Goal: Transaction & Acquisition: Obtain resource

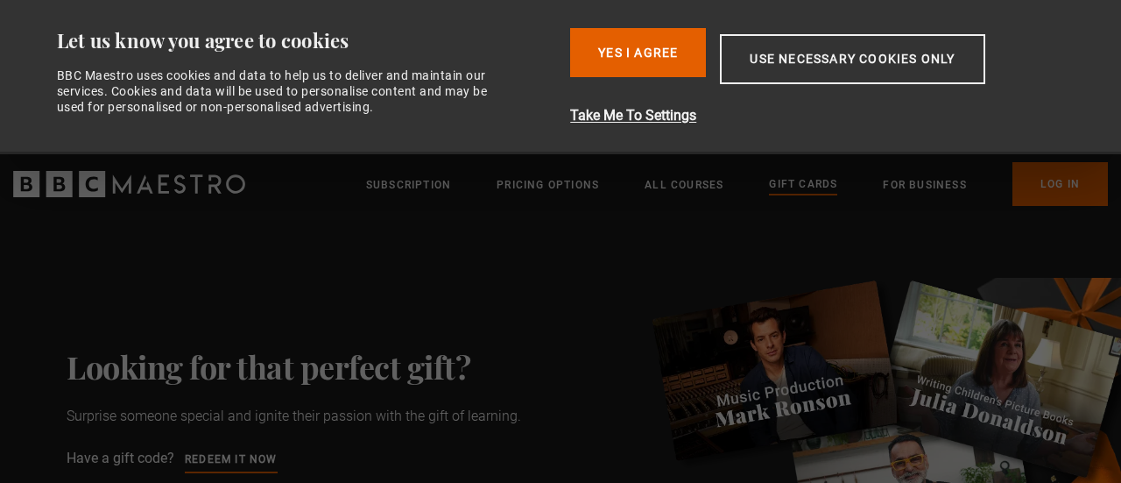
click at [829, 69] on button "Use necessary cookies only" at bounding box center [852, 59] width 265 height 50
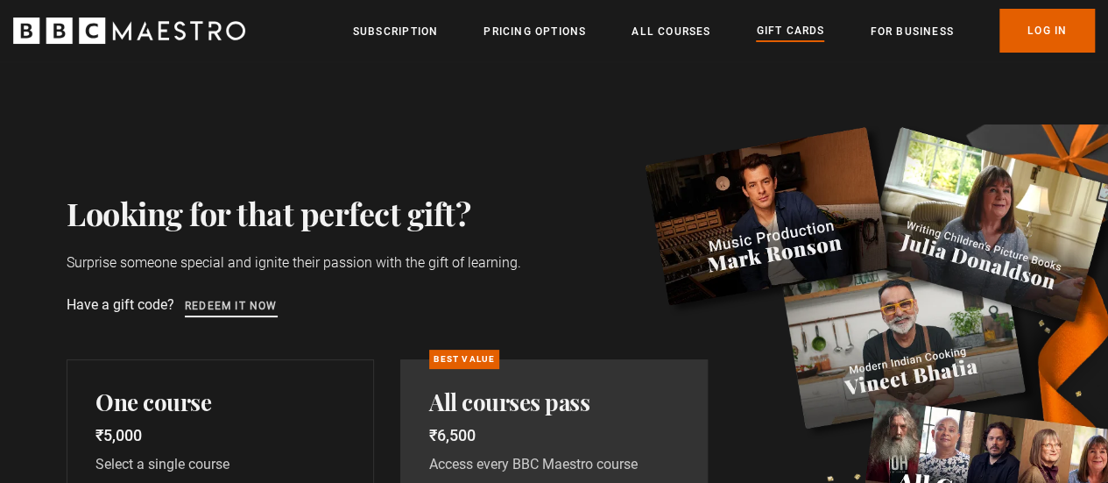
click at [240, 306] on link "Redeem it now" at bounding box center [231, 306] width 93 height 19
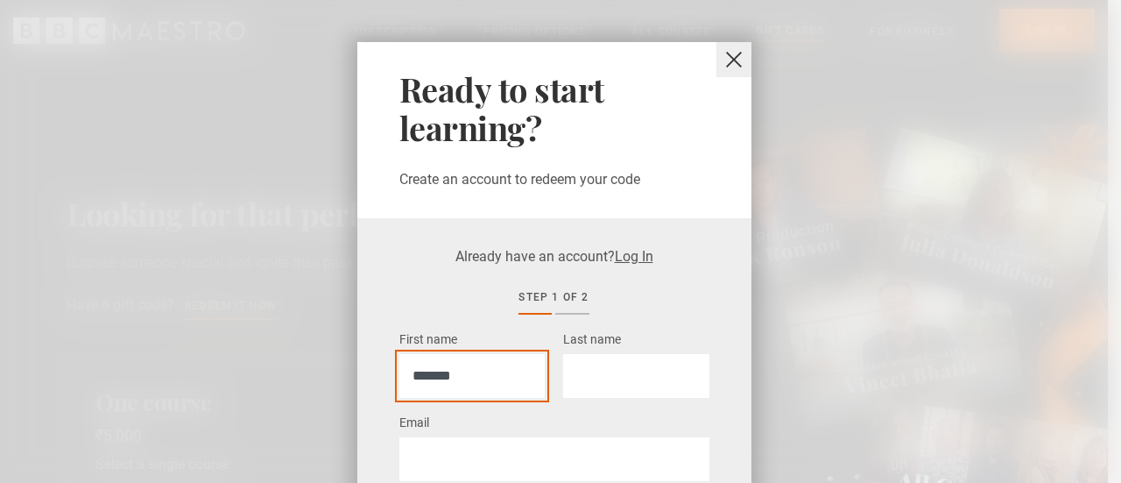
type input "*******"
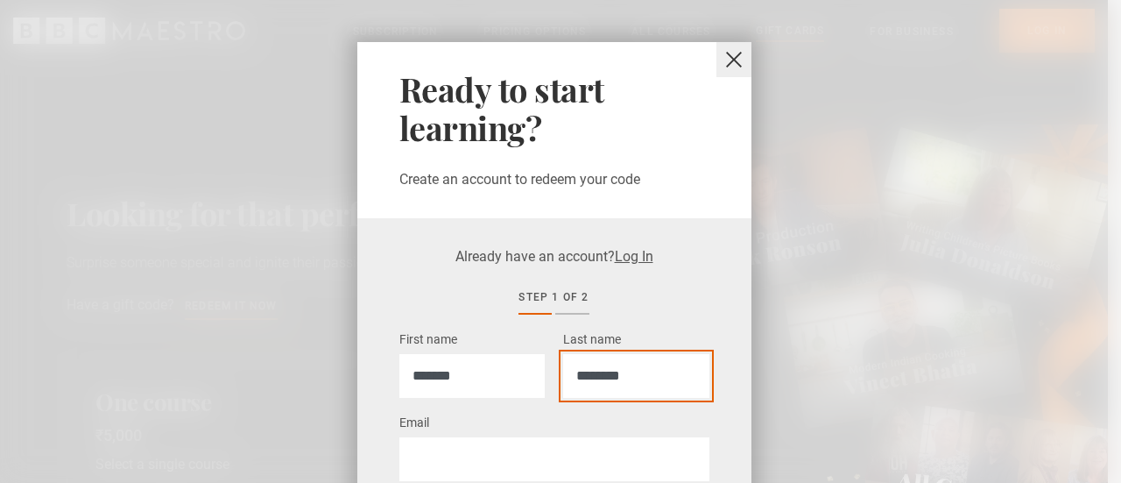
type input "********"
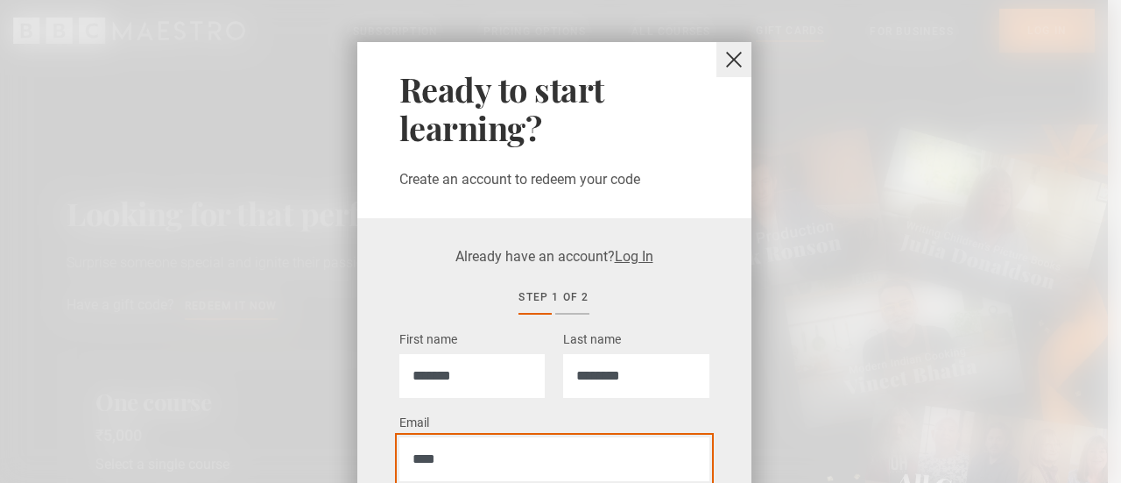
type input "**********"
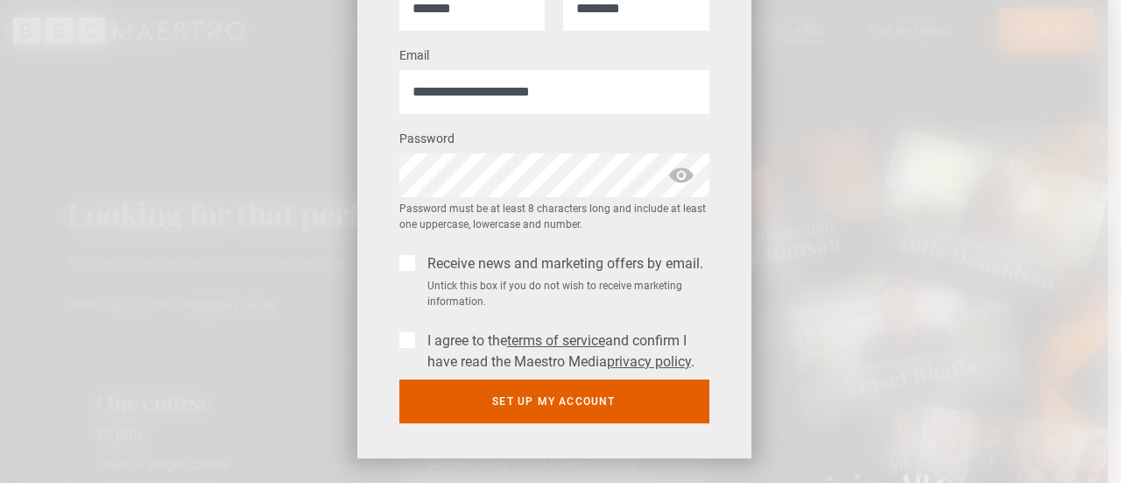
scroll to position [383, 0]
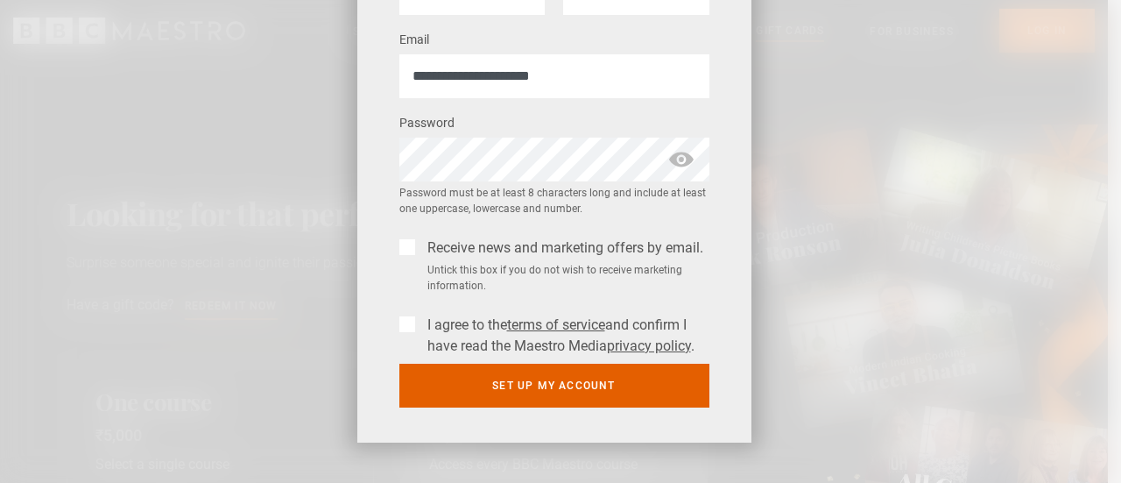
click at [420, 248] on label "Receive news and marketing offers by email." at bounding box center [561, 247] width 283 height 21
click at [399, 334] on div "I agree to the terms of service and confirm I have read the Maestro Media priva…" at bounding box center [554, 331] width 310 height 49
click at [420, 327] on label "I agree to the terms of service and confirm I have read the Maestro Media priva…" at bounding box center [564, 335] width 289 height 42
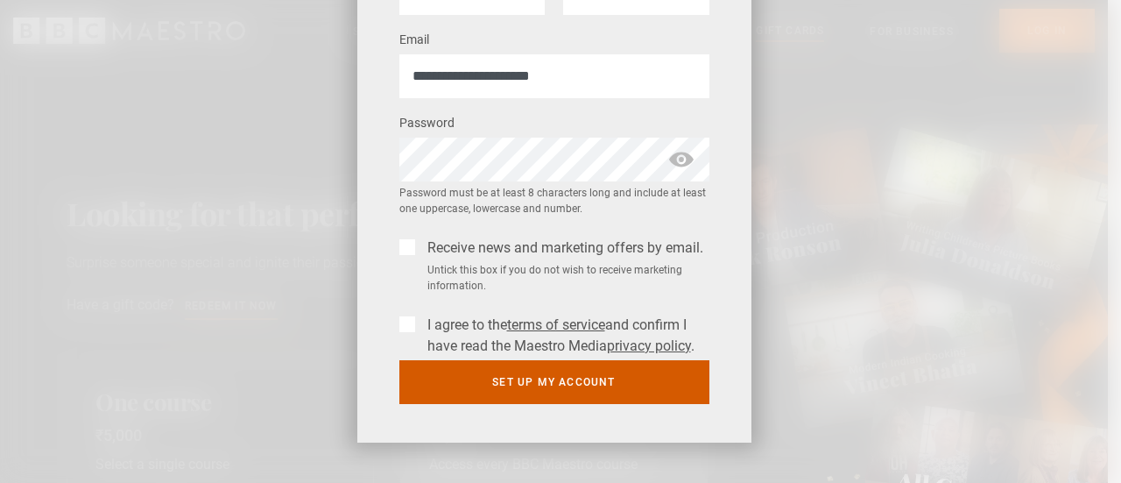
click at [571, 384] on button "Set up my account" at bounding box center [554, 382] width 310 height 44
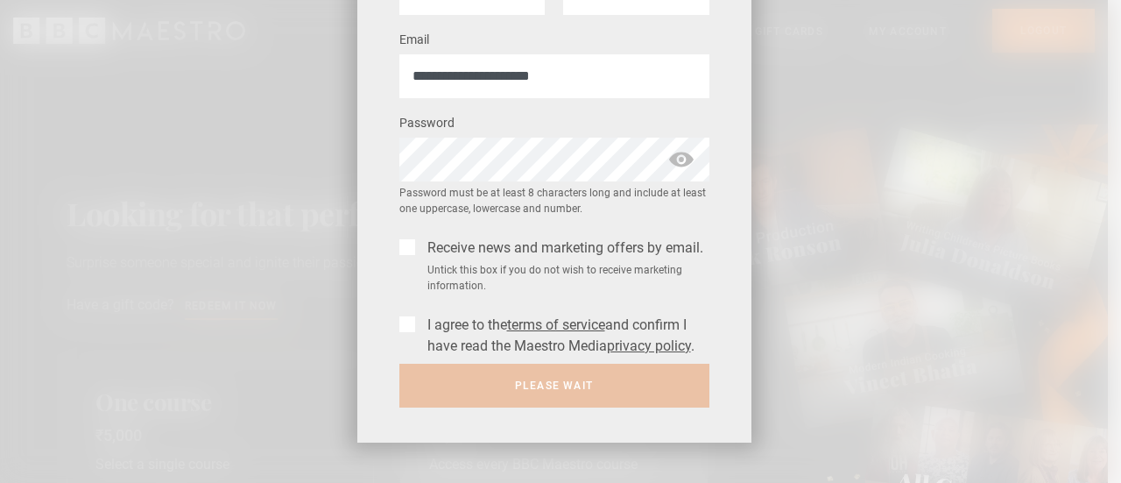
scroll to position [0, 0]
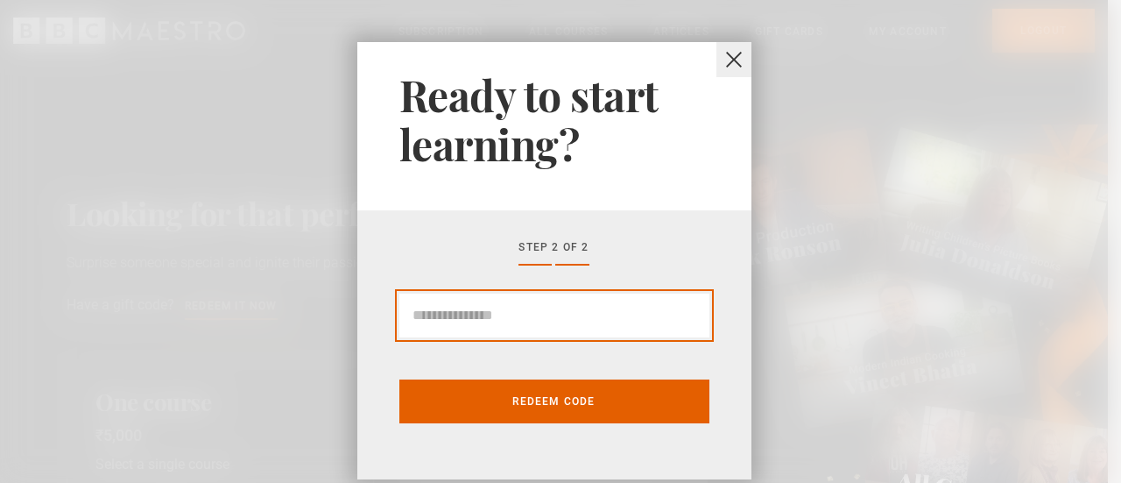
click at [454, 321] on input "Gift Card code" at bounding box center [554, 315] width 310 height 44
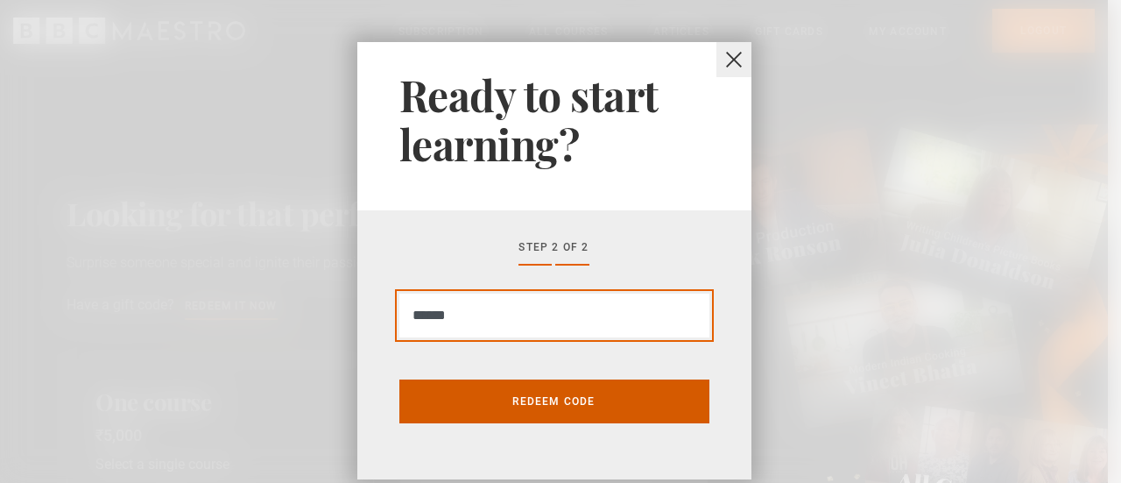
type input "******"
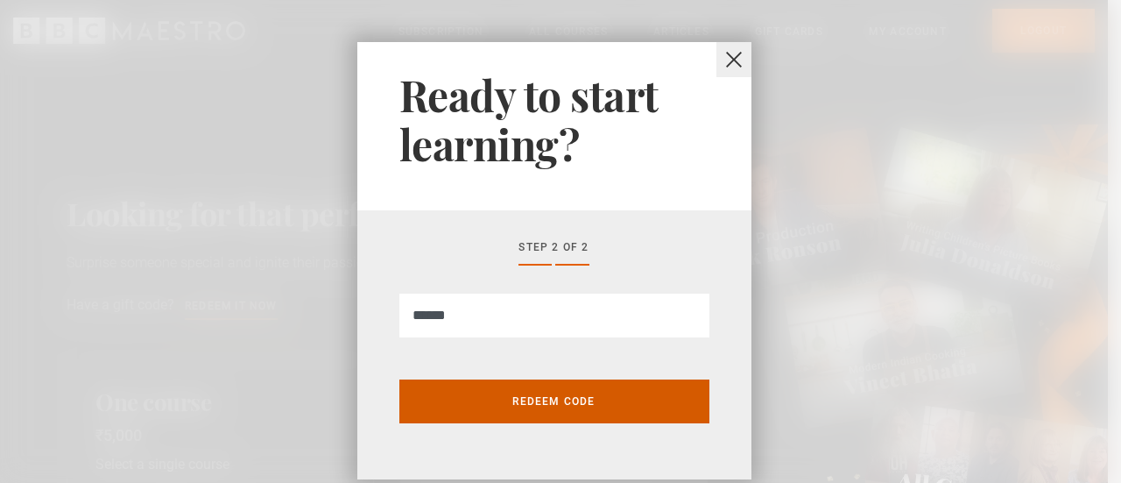
click at [515, 394] on button "Redeem code" at bounding box center [554, 401] width 310 height 44
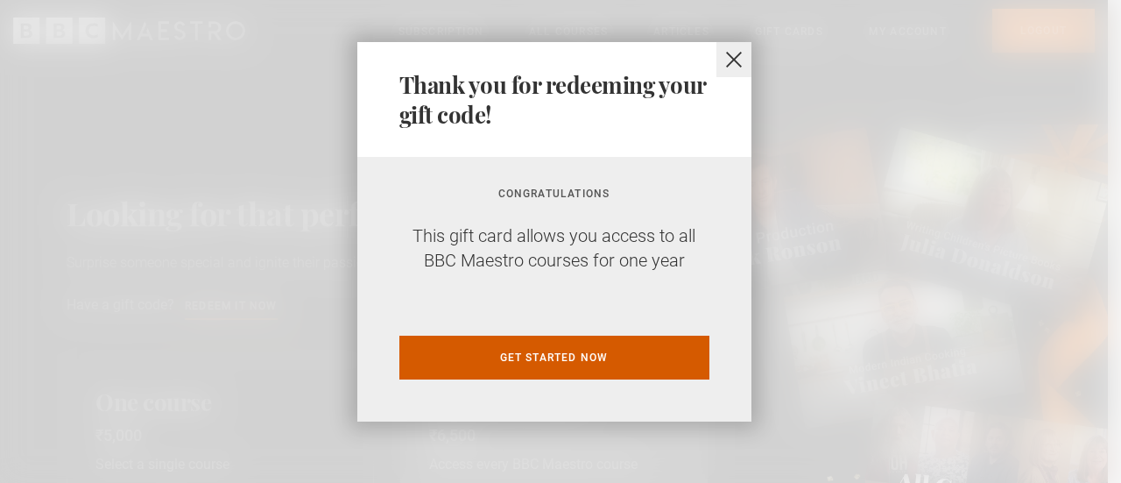
click at [586, 372] on link "Get started now" at bounding box center [554, 357] width 310 height 44
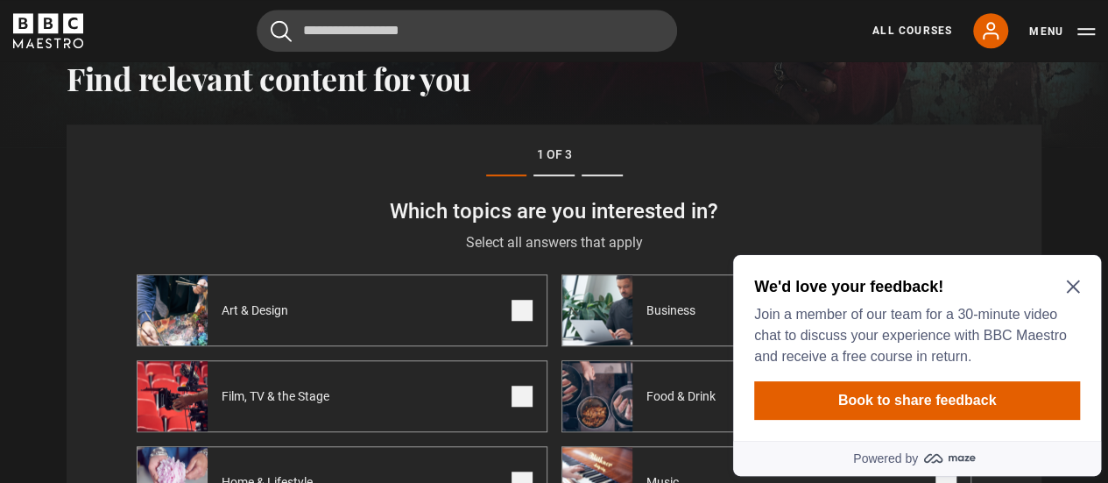
click at [1078, 283] on icon "Close Maze Prompt" at bounding box center [1073, 286] width 14 height 14
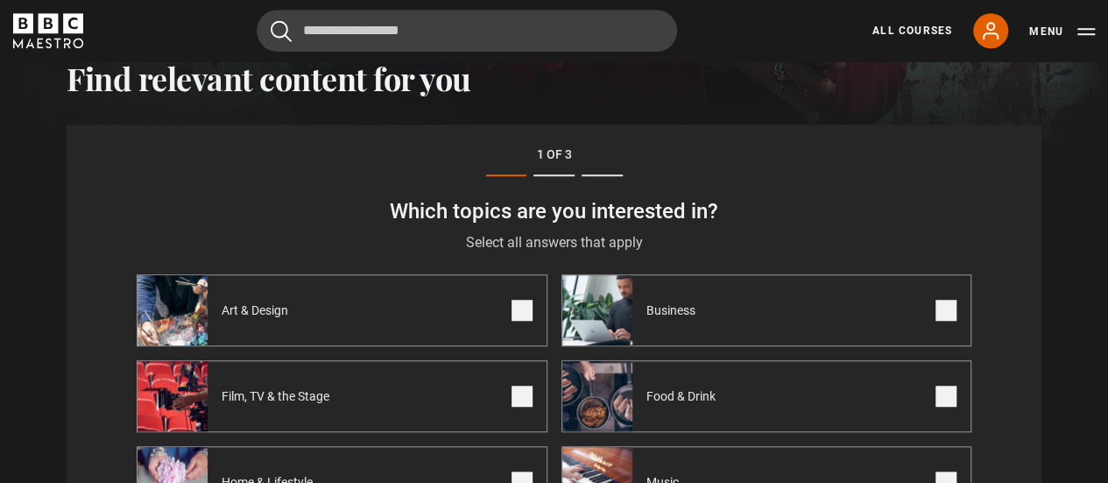
click at [527, 321] on span at bounding box center [521, 310] width 21 height 21
click at [951, 314] on span at bounding box center [945, 310] width 21 height 21
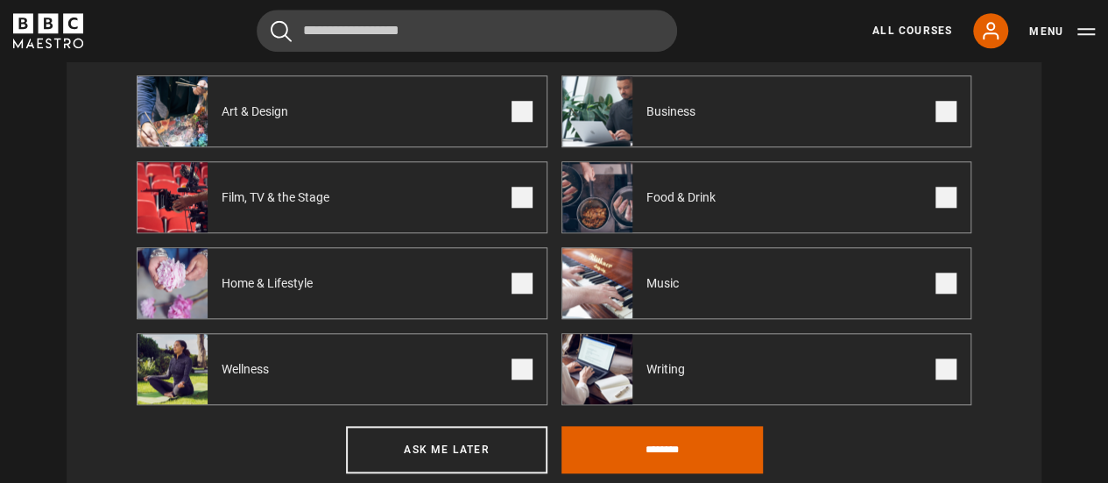
scroll to position [763, 0]
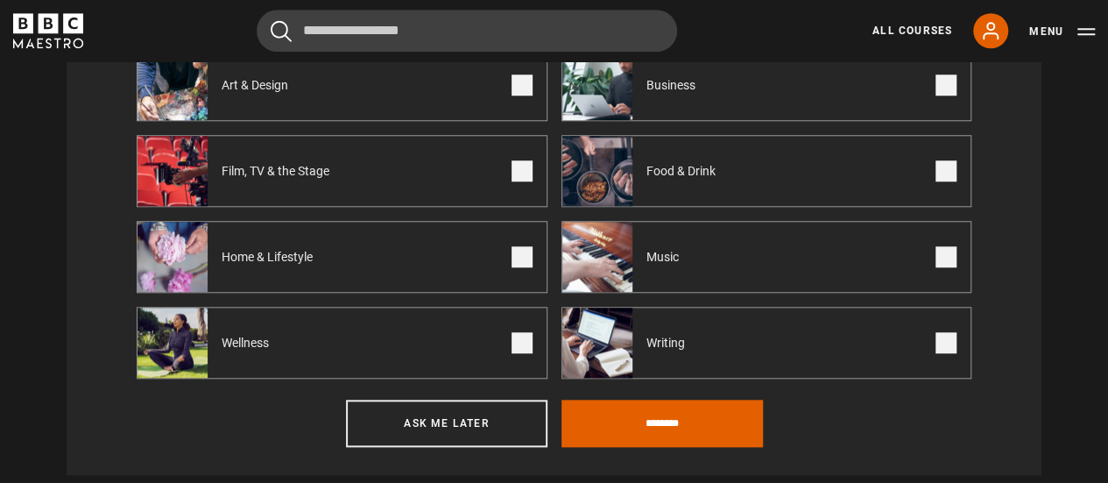
click at [519, 178] on span at bounding box center [521, 170] width 21 height 21
click at [954, 173] on span at bounding box center [945, 170] width 21 height 21
click at [945, 259] on span at bounding box center [945, 256] width 21 height 21
click at [522, 267] on span at bounding box center [521, 256] width 21 height 21
click at [517, 341] on span at bounding box center [521, 342] width 21 height 21
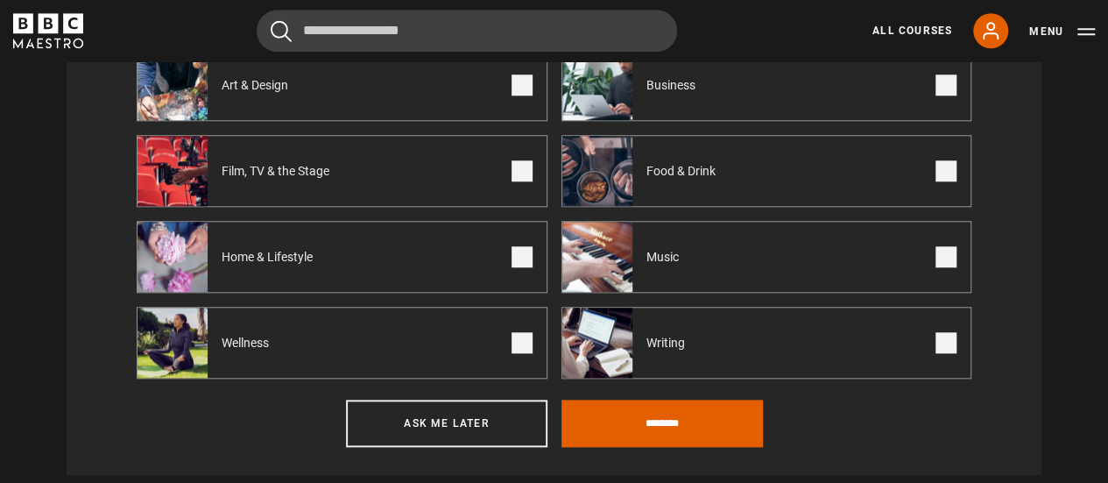
click at [963, 341] on label "Writing" at bounding box center [766, 343] width 411 height 72
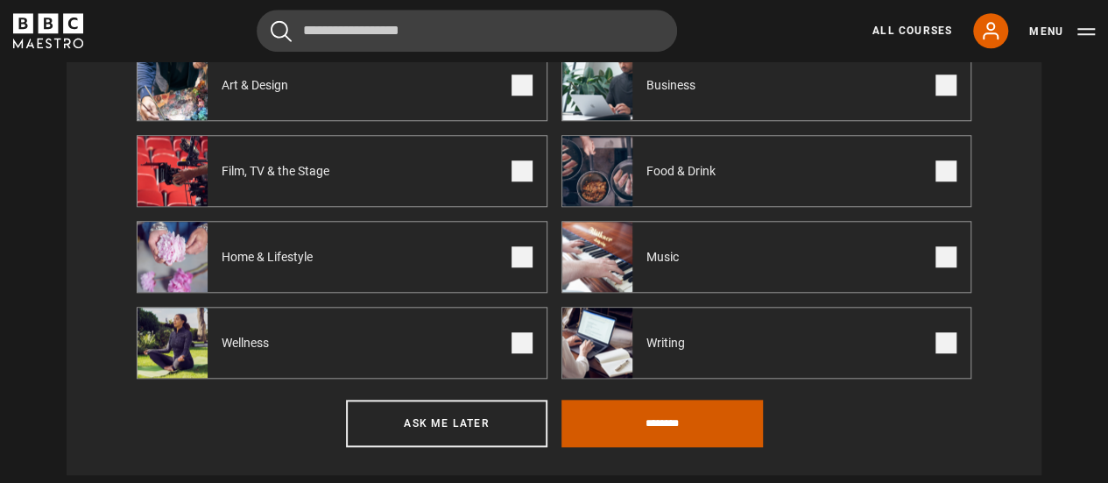
click at [748, 436] on input "********" at bounding box center [661, 422] width 201 height 47
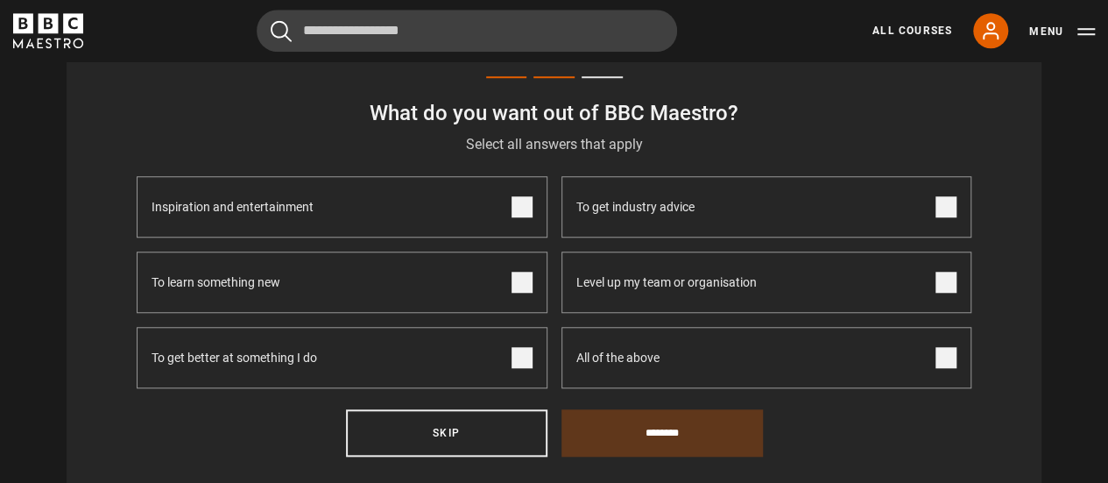
scroll to position [643, 0]
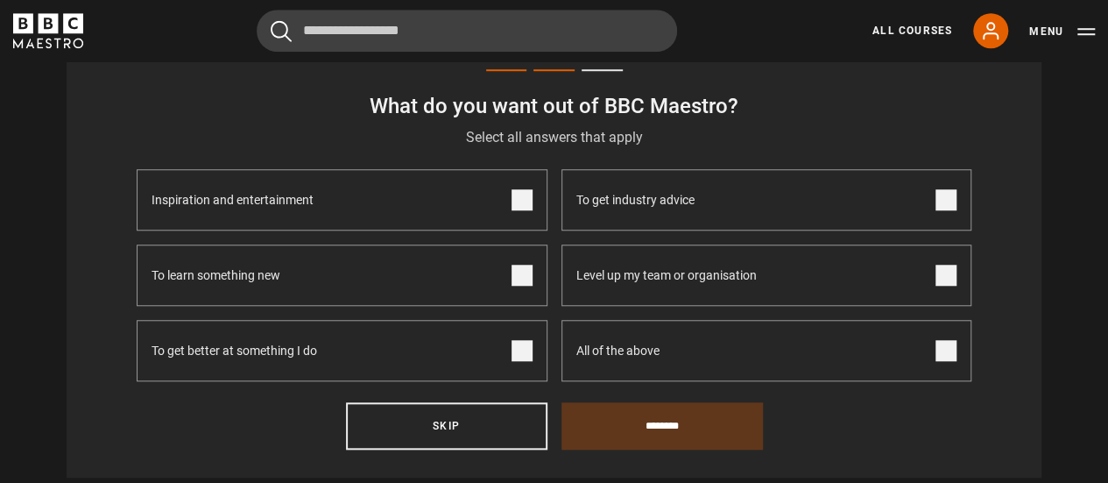
click at [526, 285] on span at bounding box center [521, 275] width 21 height 21
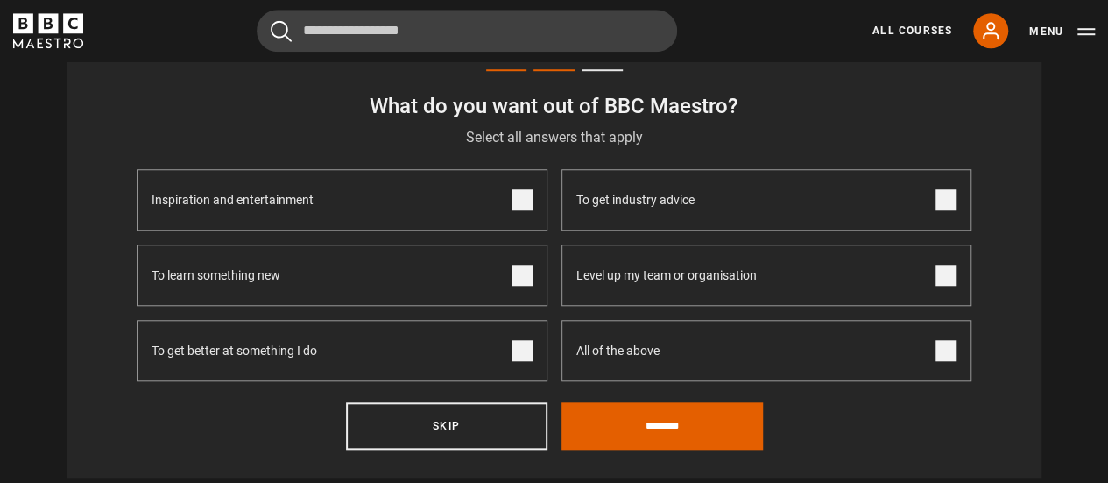
click at [520, 361] on span at bounding box center [521, 350] width 21 height 21
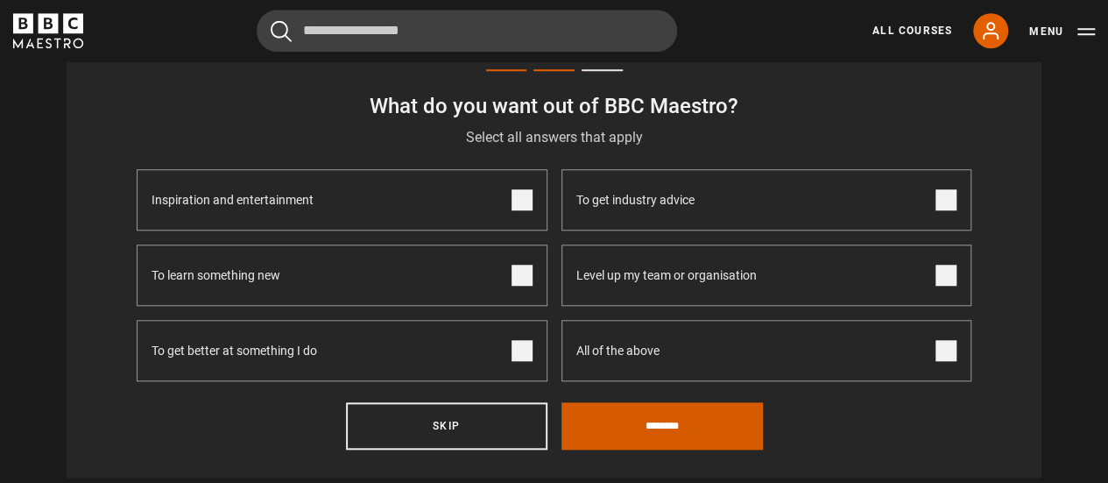
click at [665, 430] on input "********" at bounding box center [661, 425] width 201 height 47
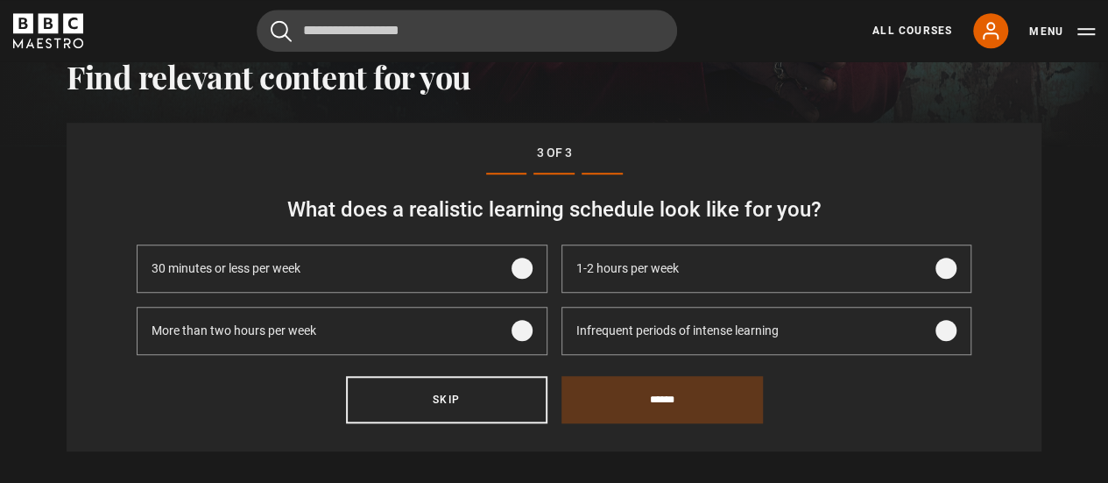
scroll to position [538, 0]
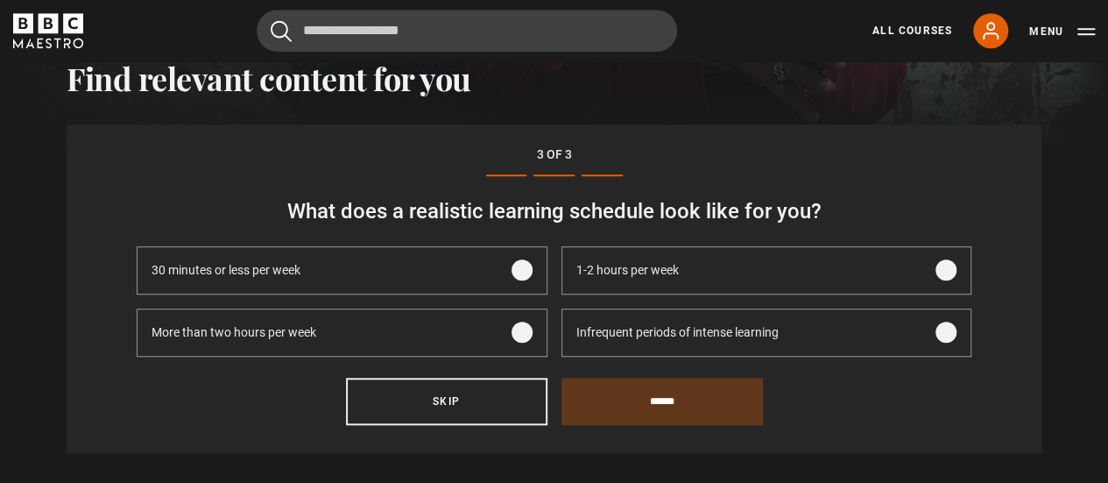
click at [522, 280] on span at bounding box center [521, 269] width 21 height 21
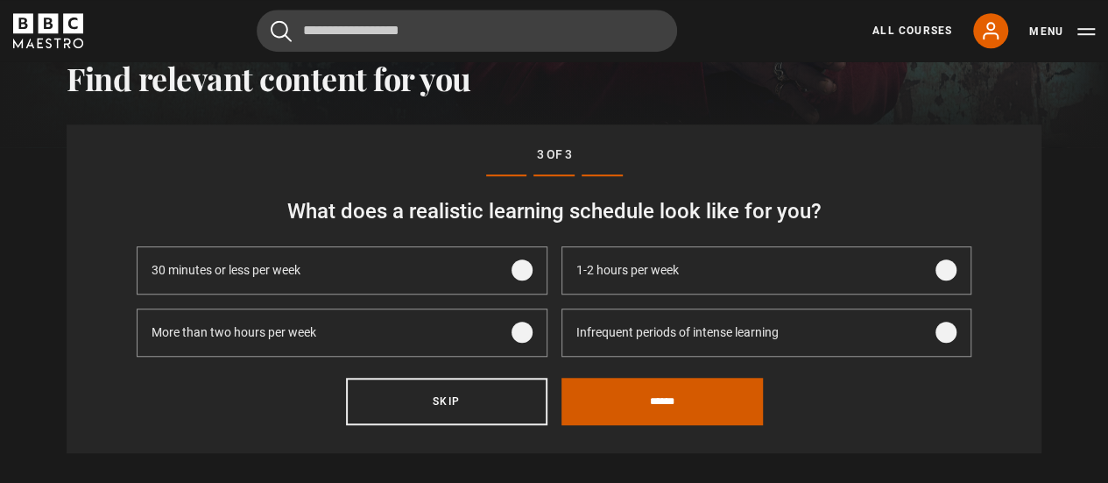
click at [678, 425] on input "******" at bounding box center [661, 400] width 201 height 47
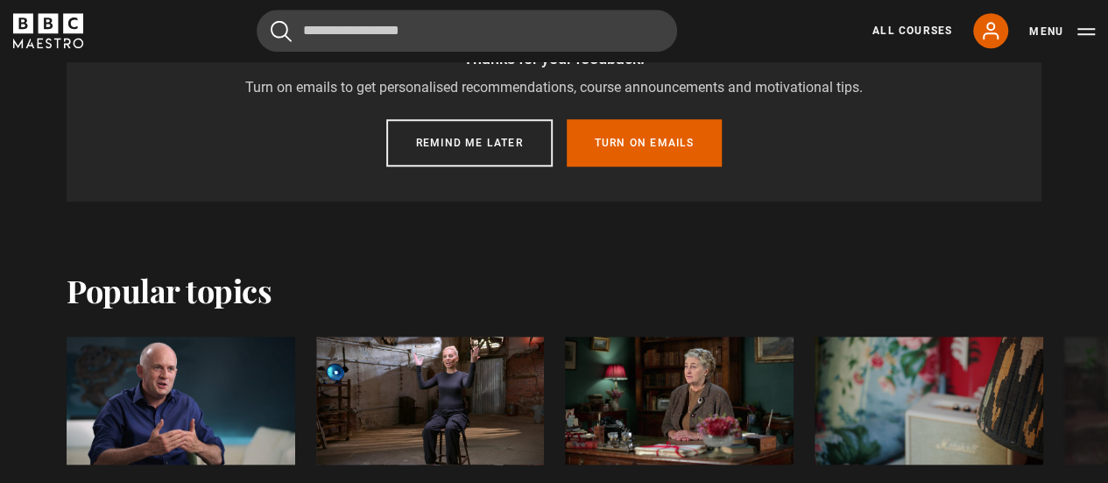
scroll to position [669, 0]
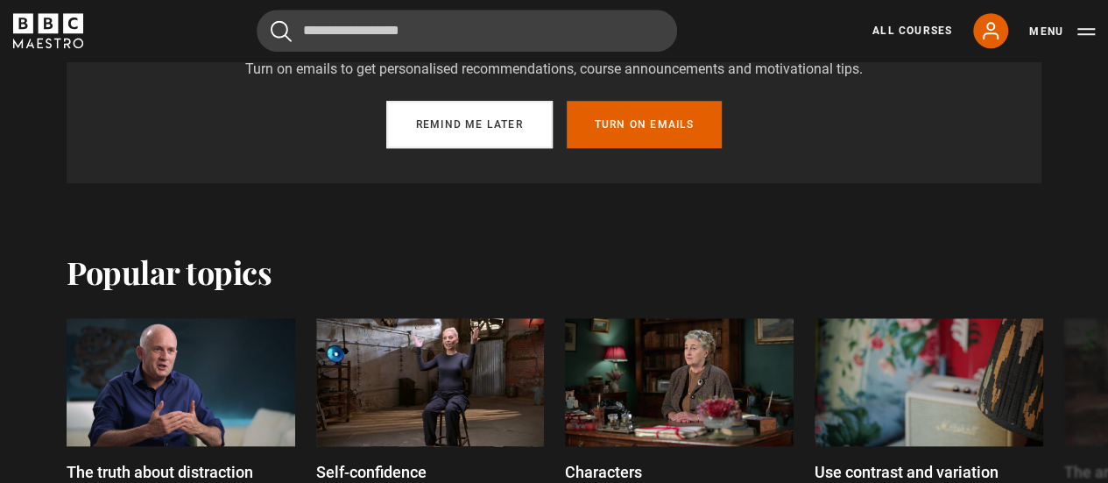
click at [493, 130] on button "Remind me later" at bounding box center [469, 124] width 166 height 47
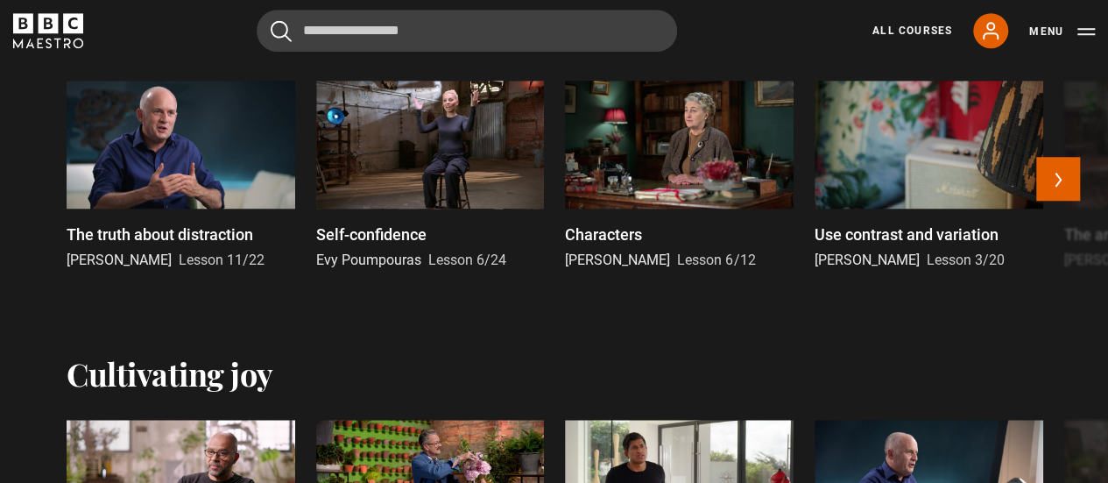
click at [222, 242] on p "The truth about distraction" at bounding box center [160, 234] width 187 height 24
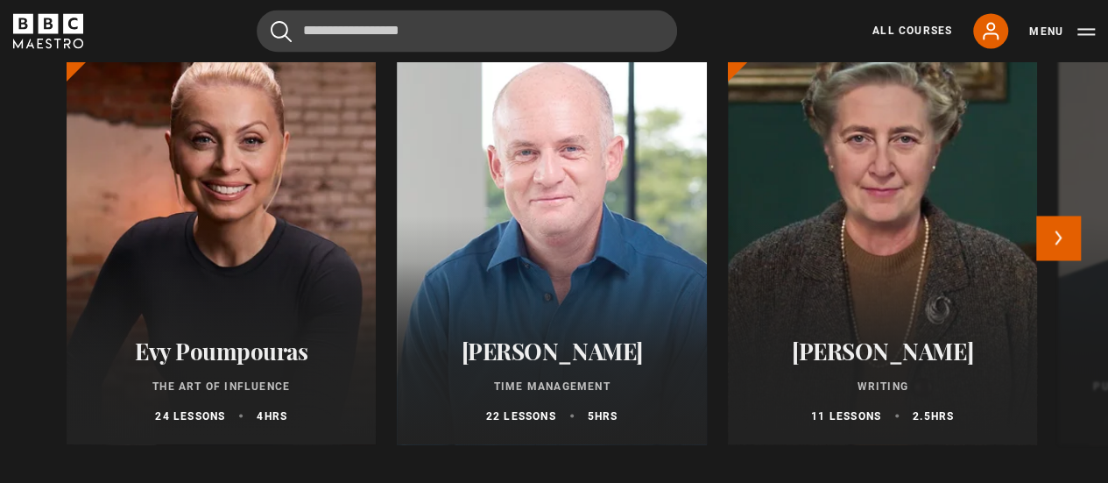
scroll to position [1440, 0]
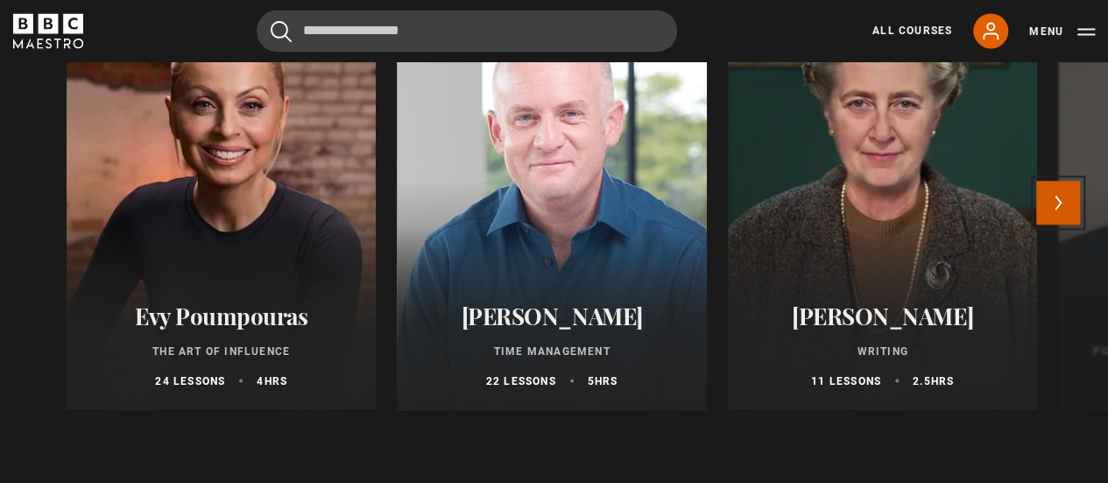
click at [1063, 218] on button "Next" at bounding box center [1058, 202] width 44 height 44
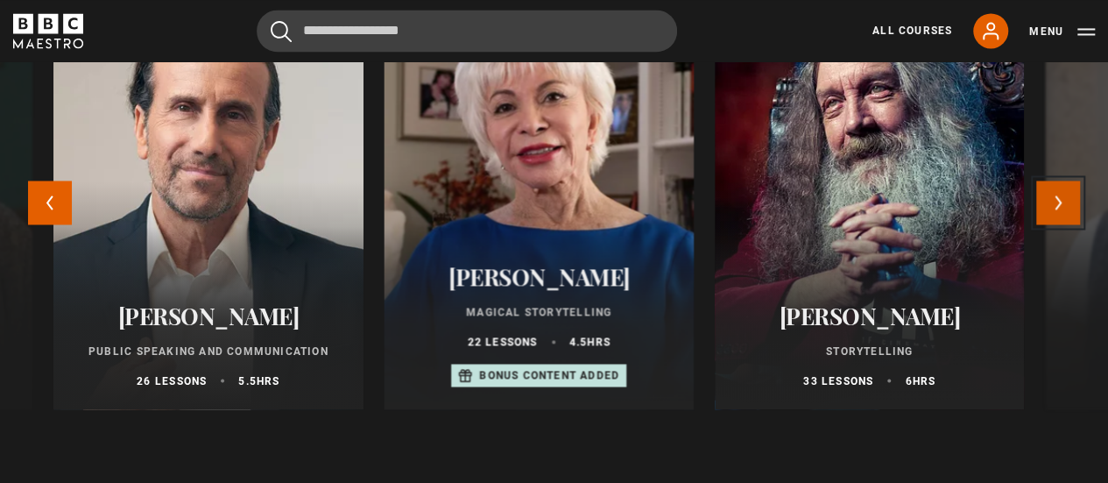
click at [1063, 218] on button "Next" at bounding box center [1058, 202] width 44 height 44
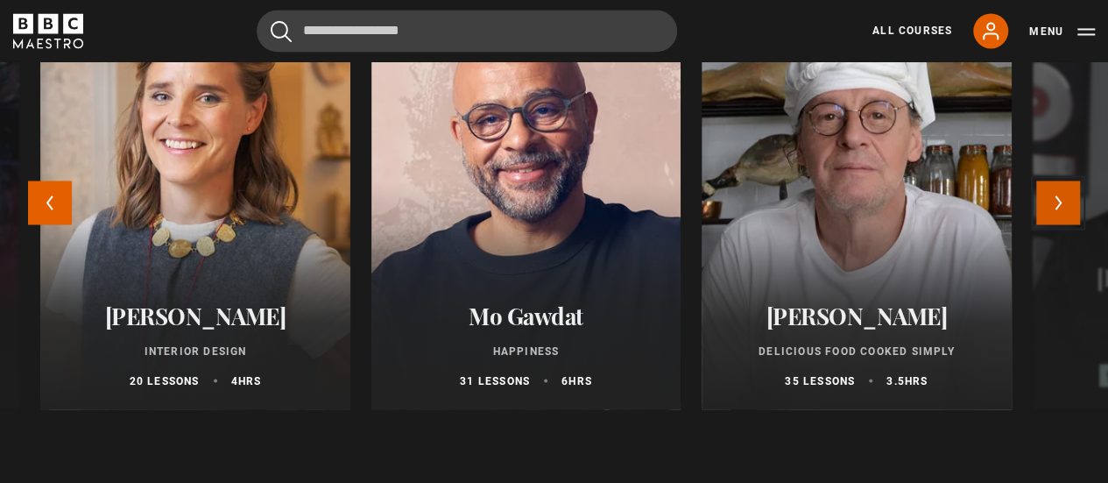
click at [1075, 223] on button "Next" at bounding box center [1058, 202] width 44 height 44
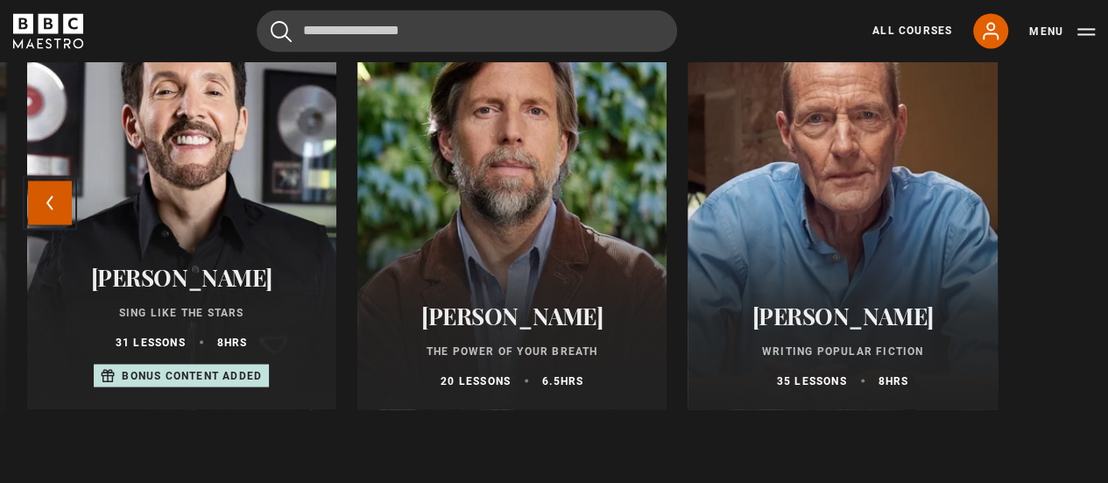
click at [37, 217] on button "Previous" at bounding box center [50, 202] width 44 height 44
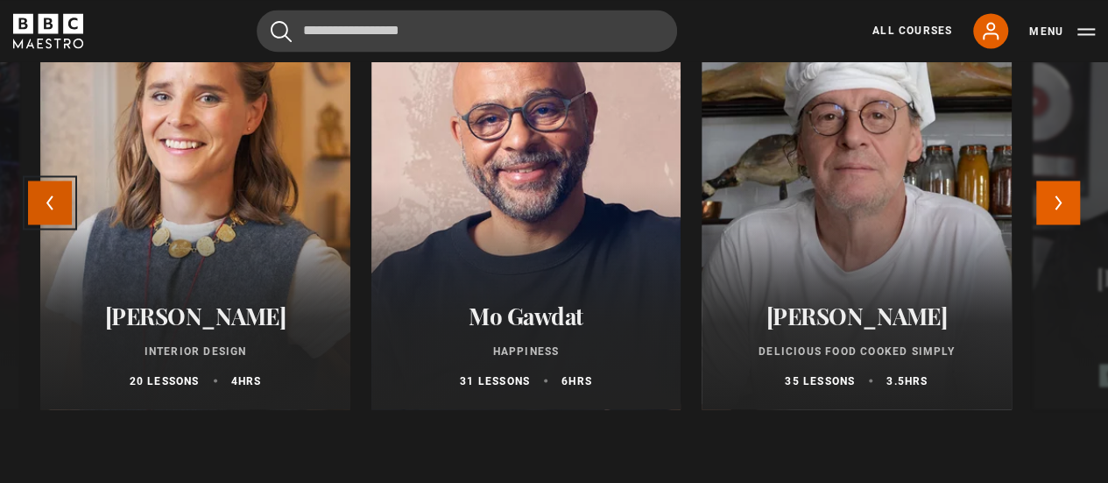
click at [37, 217] on button "Previous" at bounding box center [50, 202] width 44 height 44
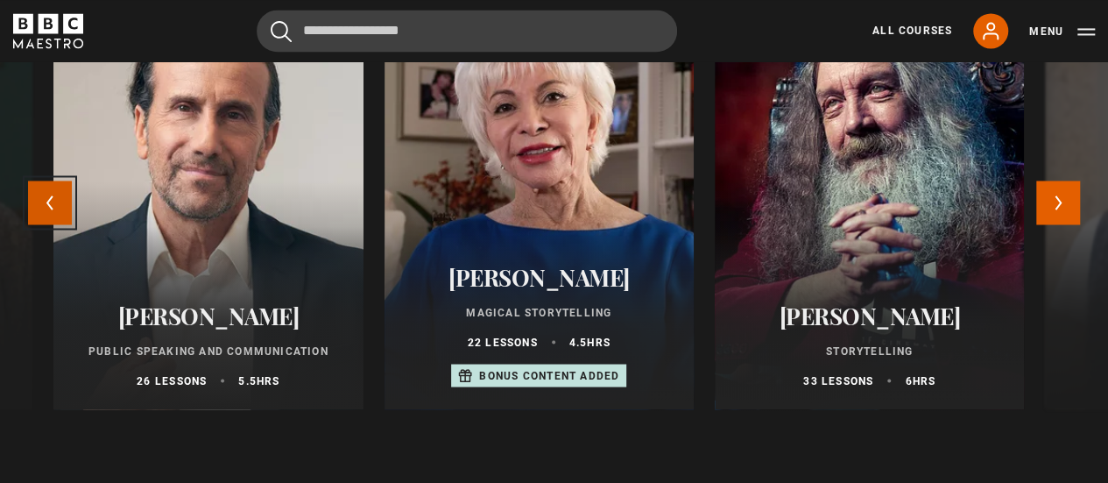
click at [37, 208] on button "Previous" at bounding box center [50, 202] width 44 height 44
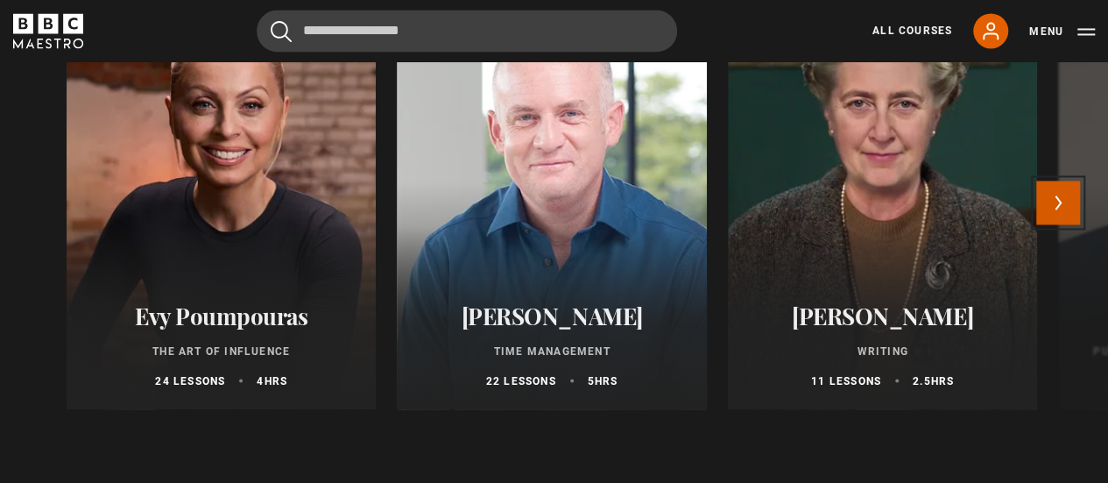
click at [1059, 217] on button "Next" at bounding box center [1058, 202] width 44 height 44
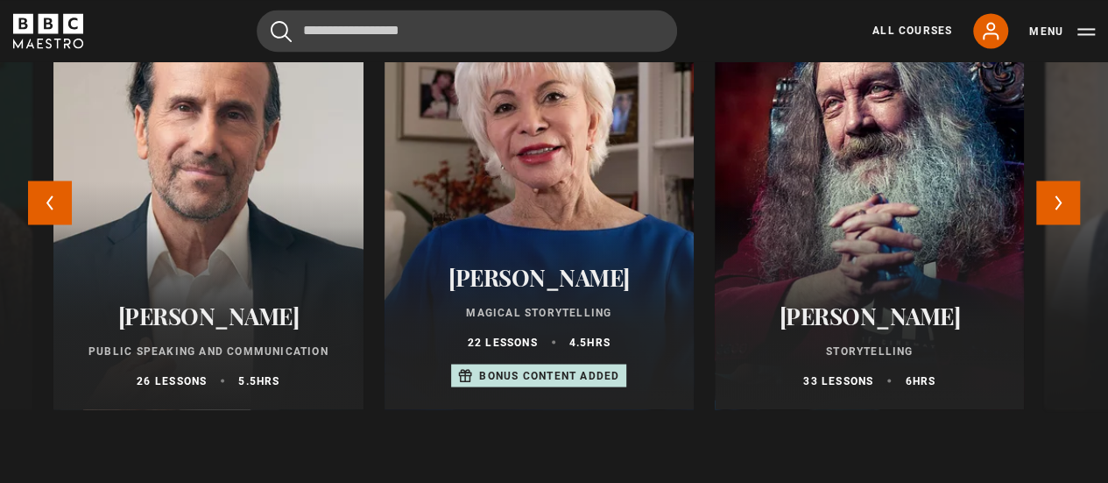
click at [222, 342] on div "Richard Greene Public Speaking and Communication 26 lessons 5.5 hrs" at bounding box center [207, 344] width 309 height 129
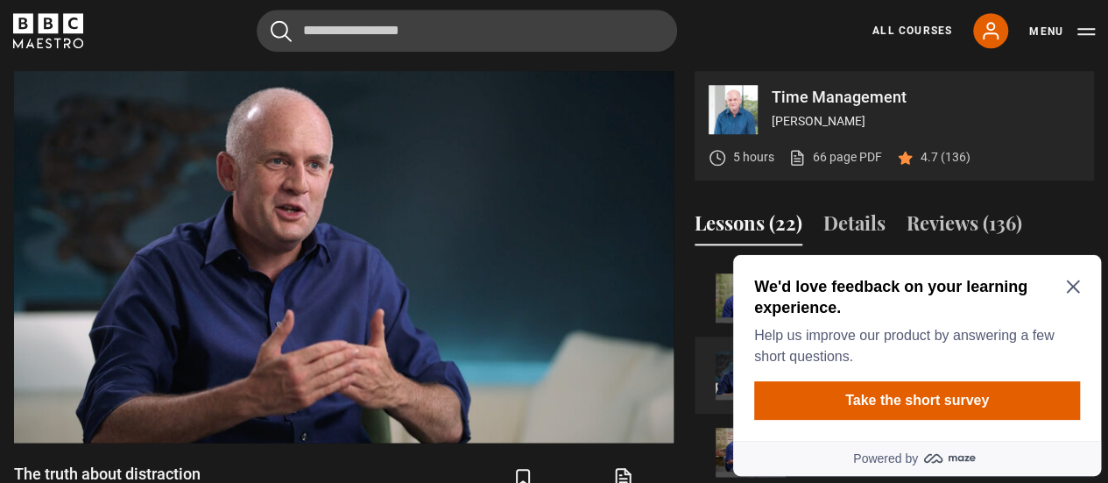
click at [1075, 289] on icon "Close Maze Prompt" at bounding box center [1072, 286] width 13 height 13
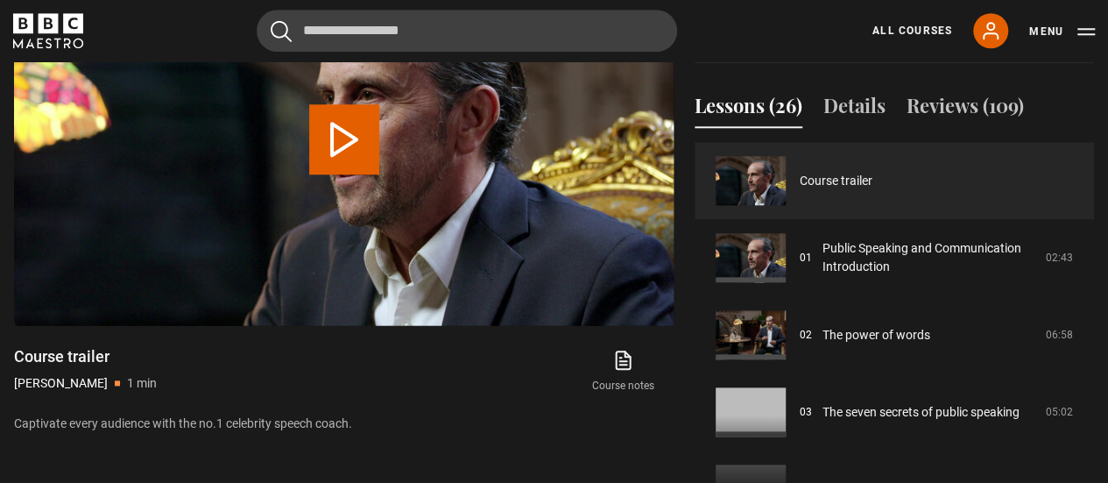
scroll to position [876, 0]
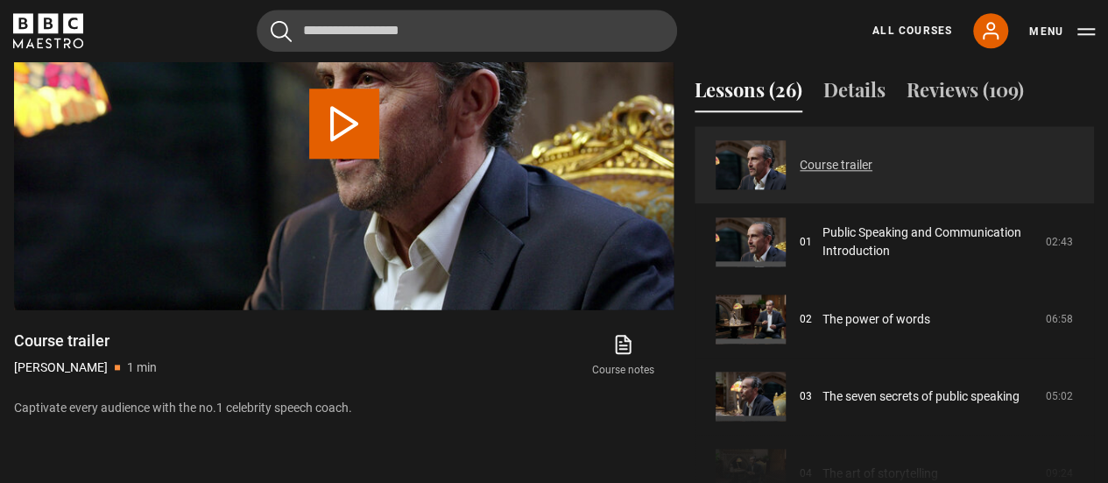
click at [832, 173] on link "Course trailer" at bounding box center [836, 165] width 73 height 18
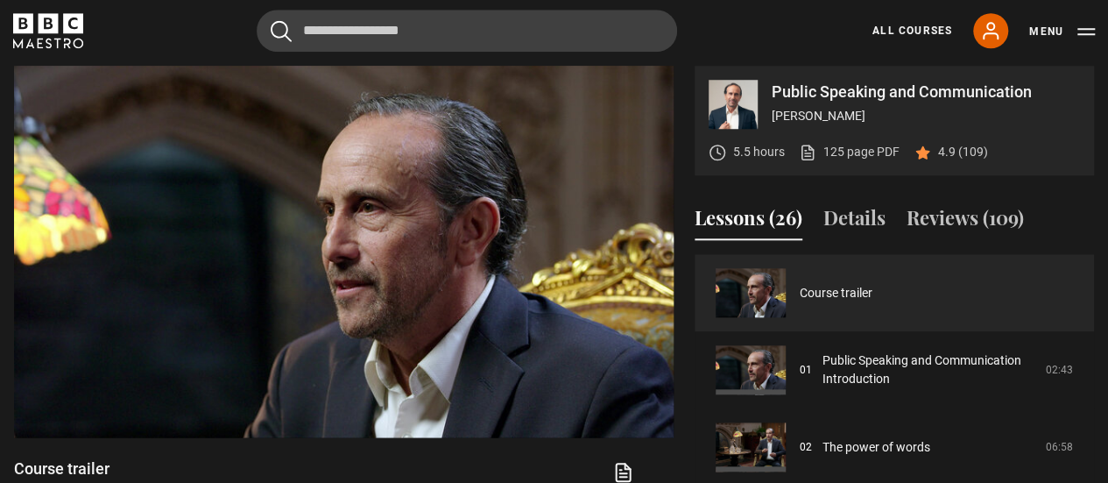
scroll to position [765, 0]
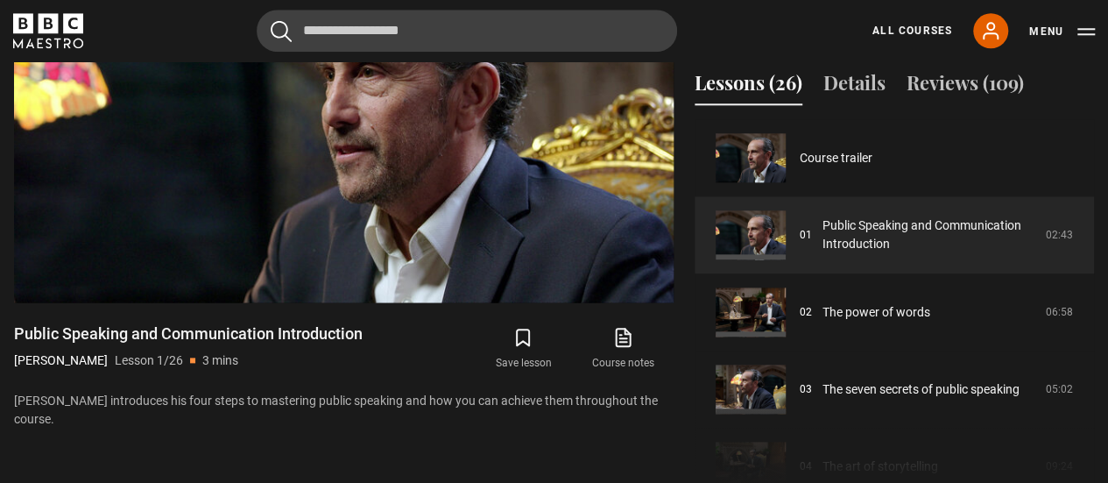
scroll to position [900, 0]
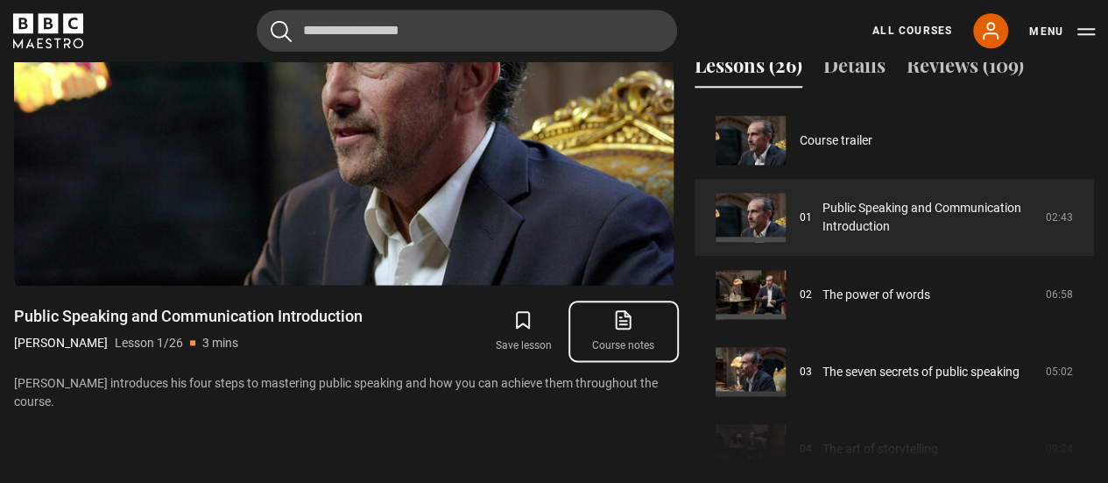
click at [620, 318] on icon at bounding box center [623, 319] width 22 height 21
click at [1086, 38] on button "Menu" at bounding box center [1062, 32] width 66 height 18
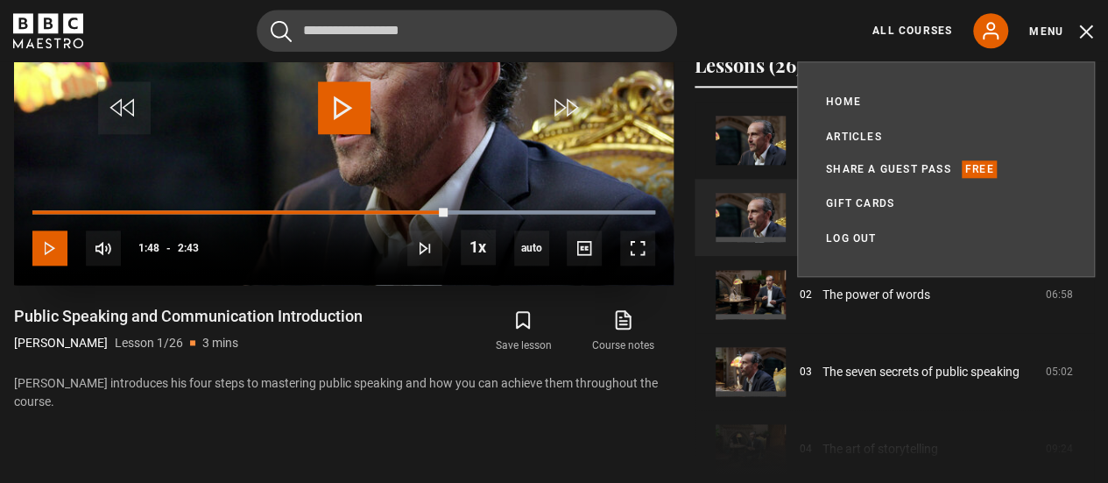
click at [60, 246] on span "Video Player" at bounding box center [49, 247] width 35 height 35
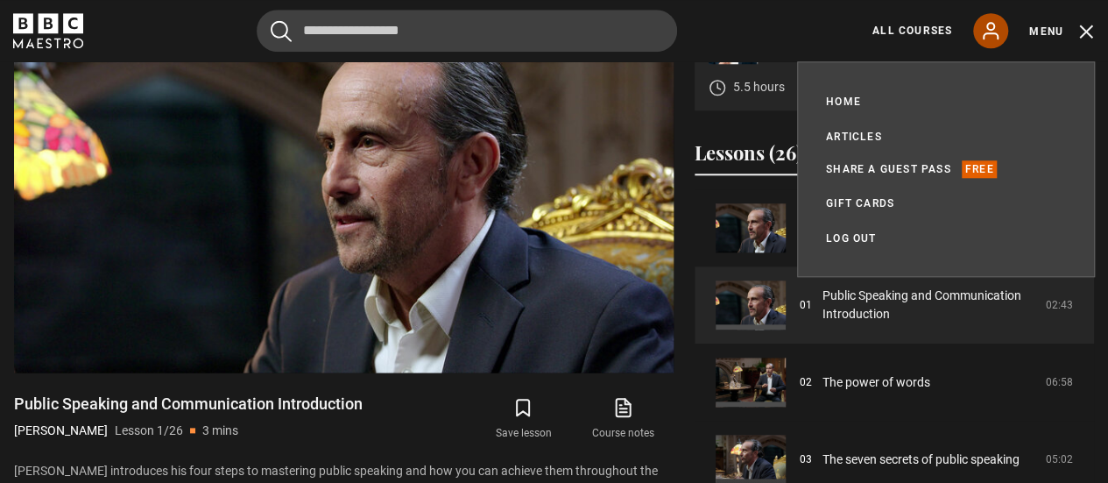
click at [988, 46] on link "My Account" at bounding box center [990, 30] width 35 height 35
click at [1093, 29] on button "Menu" at bounding box center [1062, 32] width 66 height 18
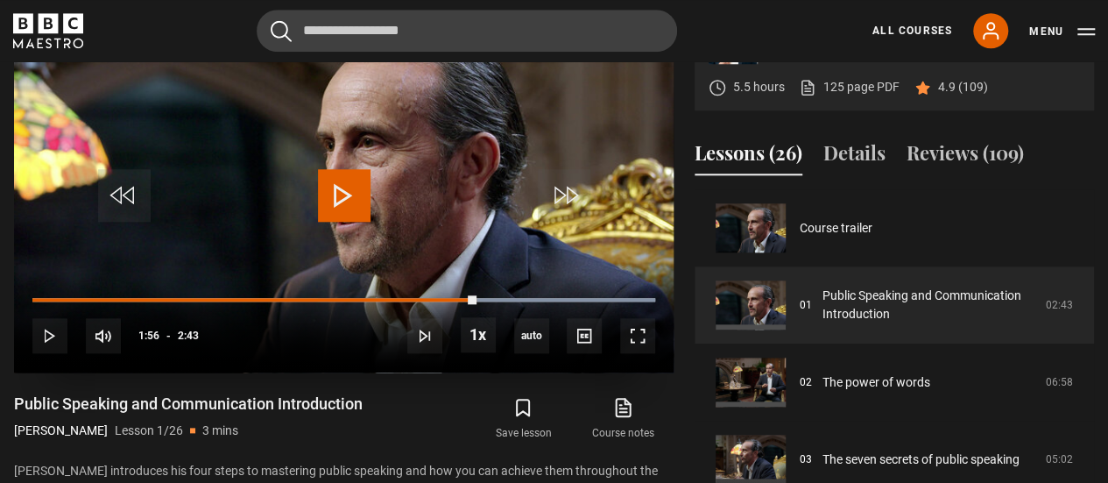
click at [347, 187] on span "Video Player" at bounding box center [344, 195] width 53 height 53
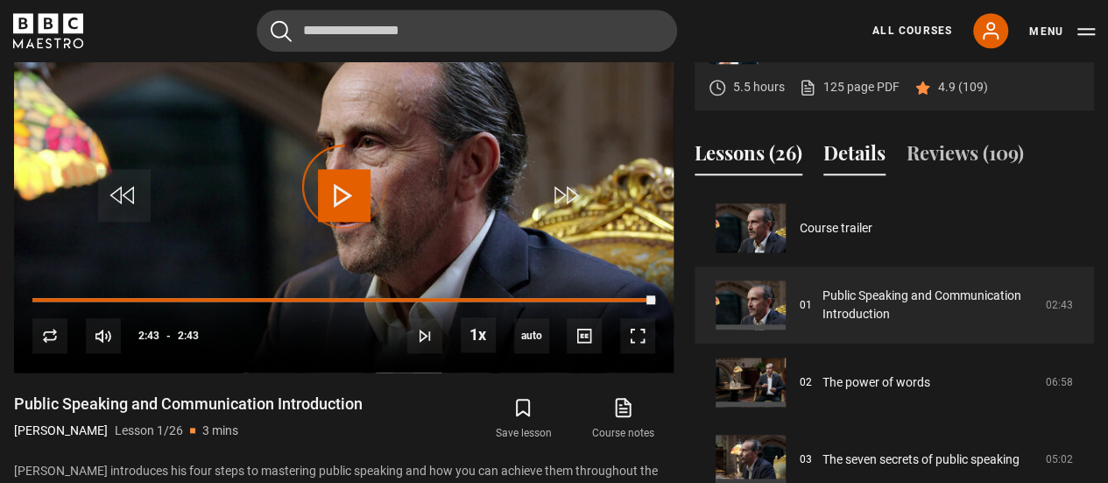
click at [857, 157] on button "Details" at bounding box center [854, 156] width 62 height 37
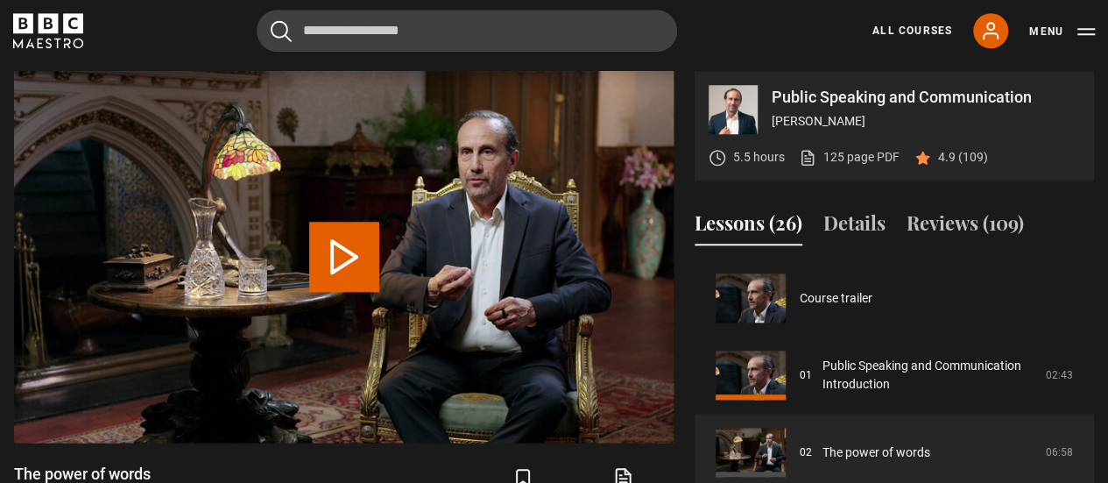
scroll to position [77, 0]
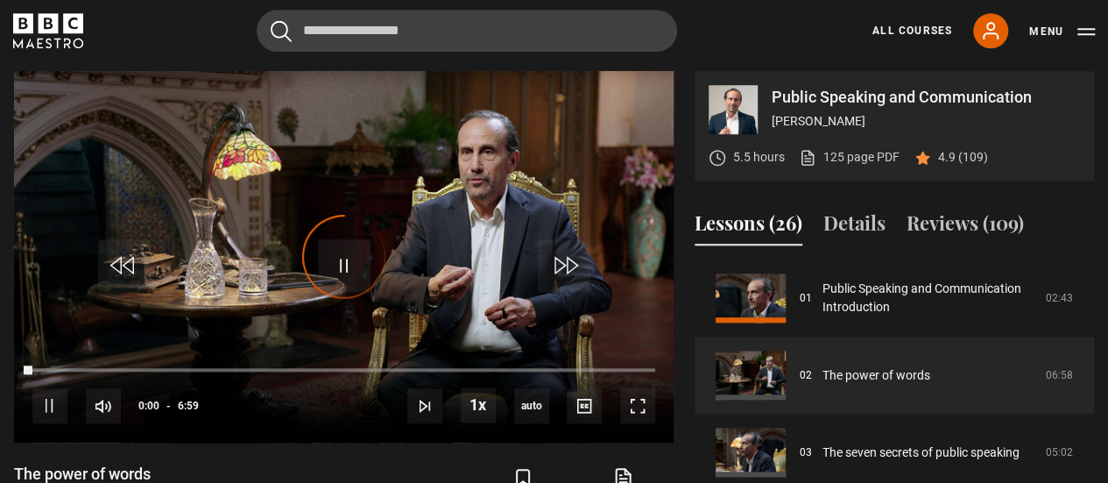
drag, startPoint x: 1084, startPoint y: 262, endPoint x: 1088, endPoint y: 423, distance: 161.2
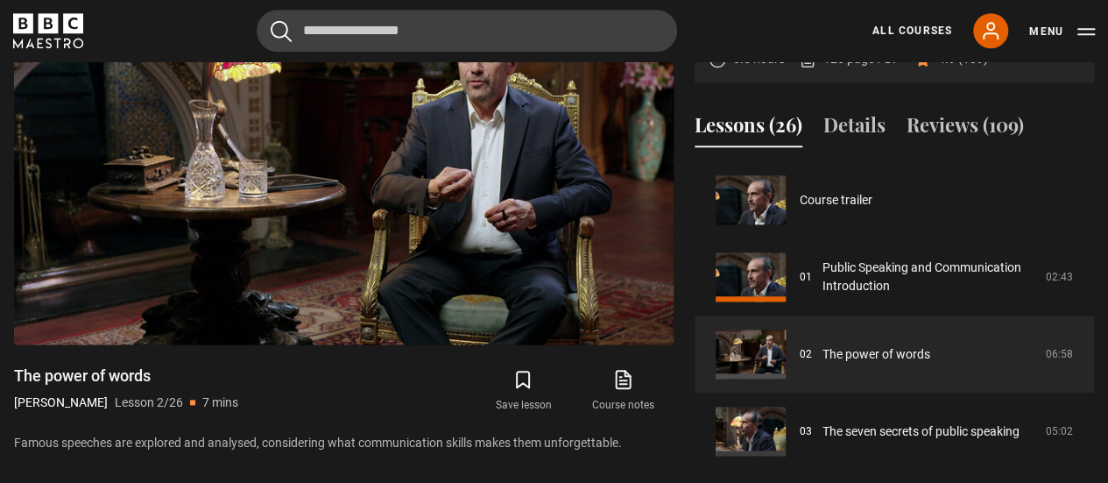
scroll to position [709, 0]
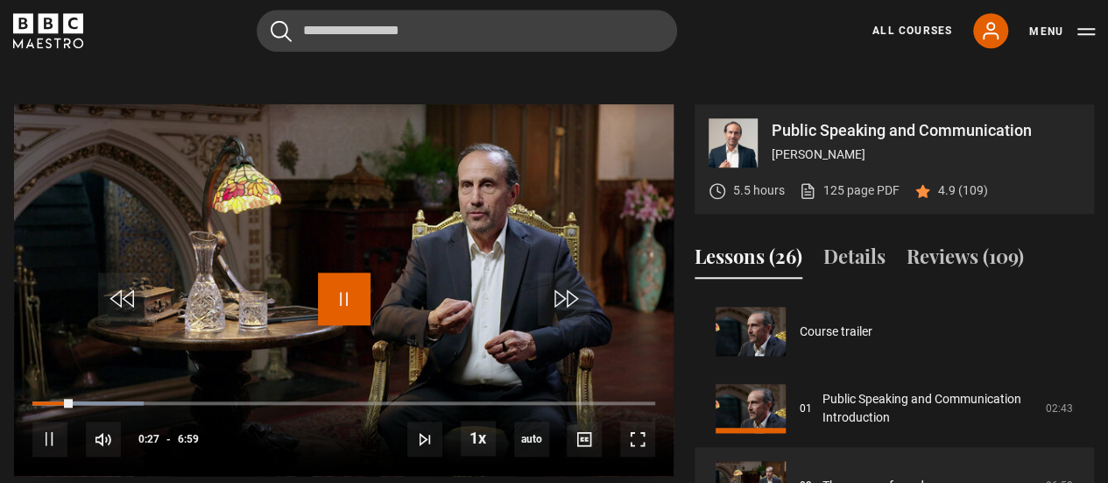
click at [350, 299] on span "Video Player" at bounding box center [344, 298] width 53 height 53
click at [997, 35] on icon at bounding box center [991, 31] width 14 height 16
click at [991, 39] on icon at bounding box center [990, 30] width 21 height 21
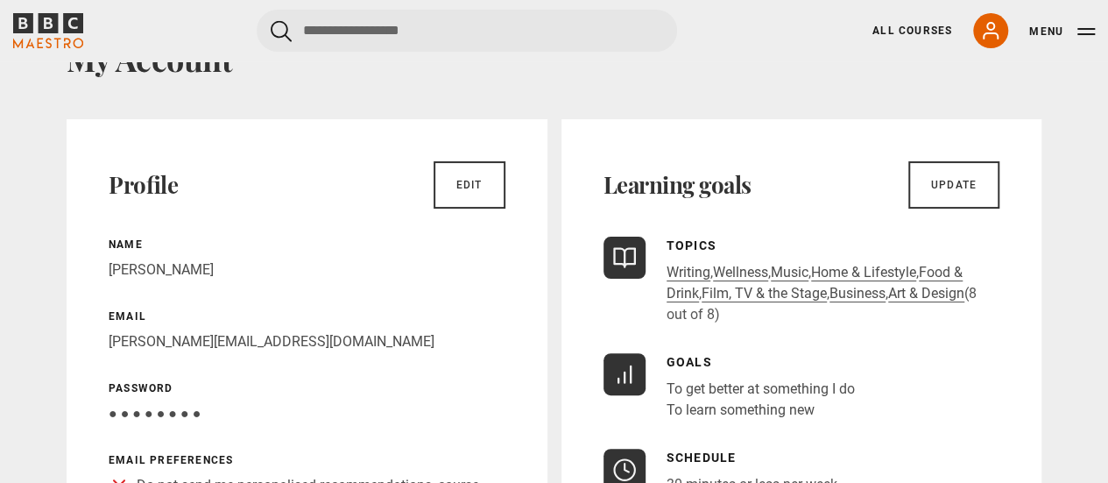
scroll to position [75, 0]
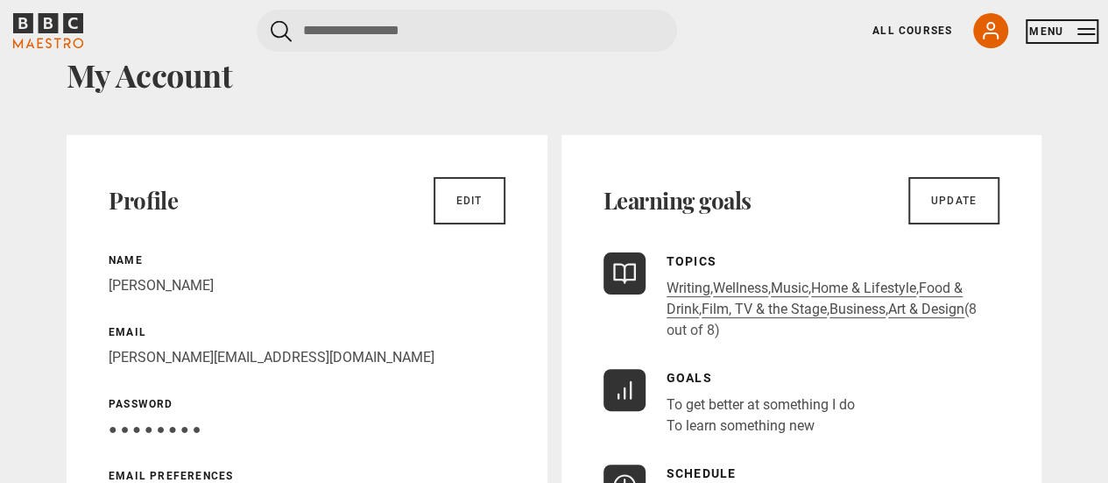
click at [1081, 32] on button "Menu" at bounding box center [1062, 32] width 66 height 18
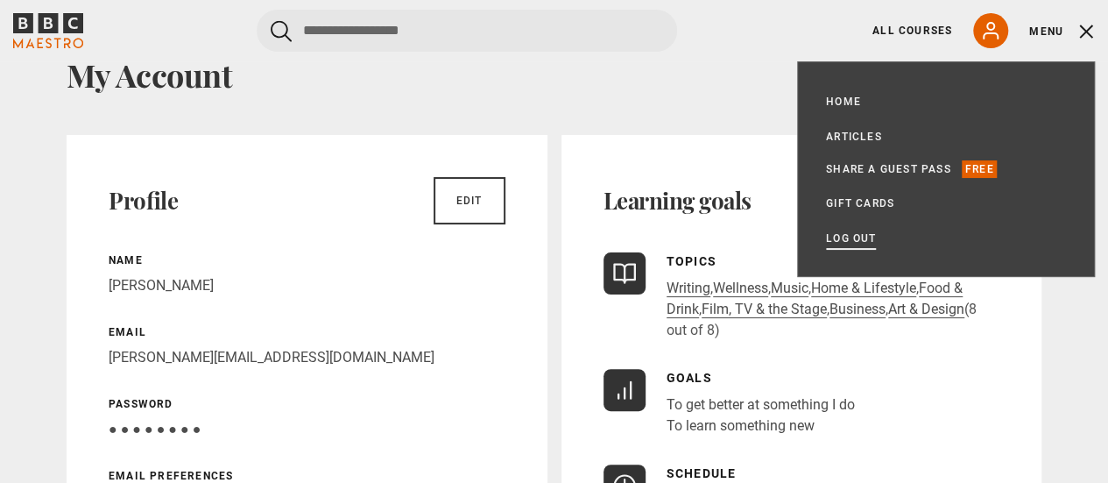
click at [842, 236] on link "Log out" at bounding box center [851, 238] width 50 height 18
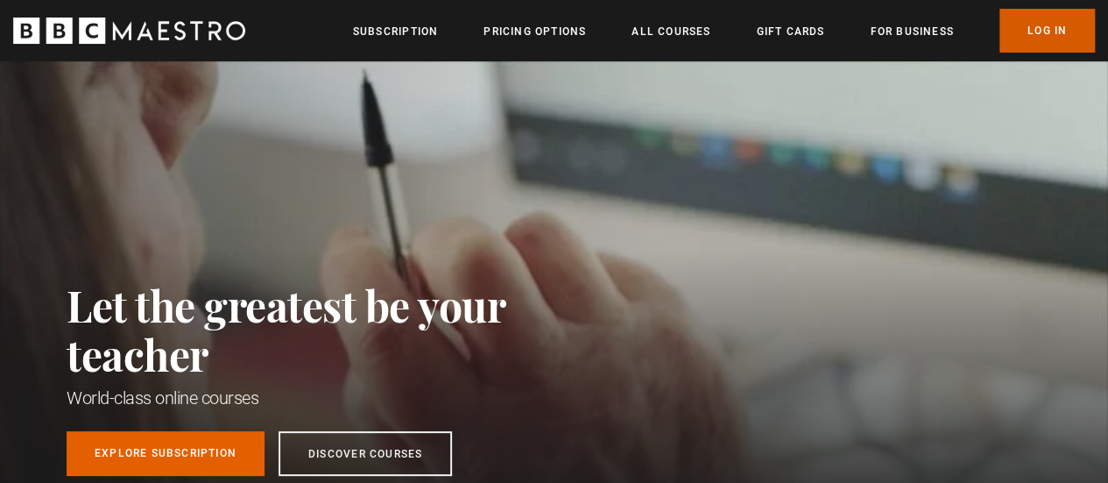
click at [1053, 34] on link "Log In" at bounding box center [1046, 31] width 95 height 44
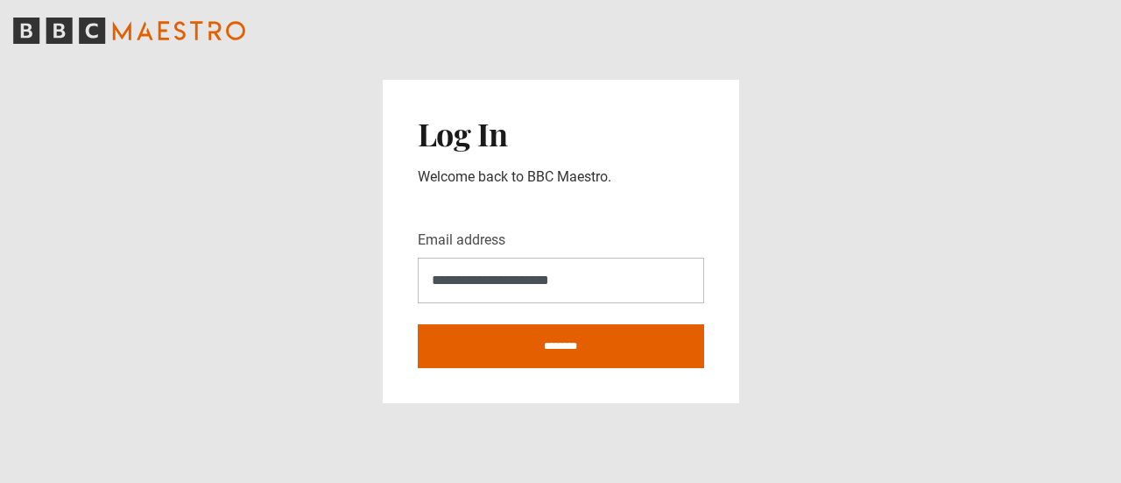
type input "**********"
click at [418, 324] on input "********" at bounding box center [561, 346] width 286 height 44
type input "**********"
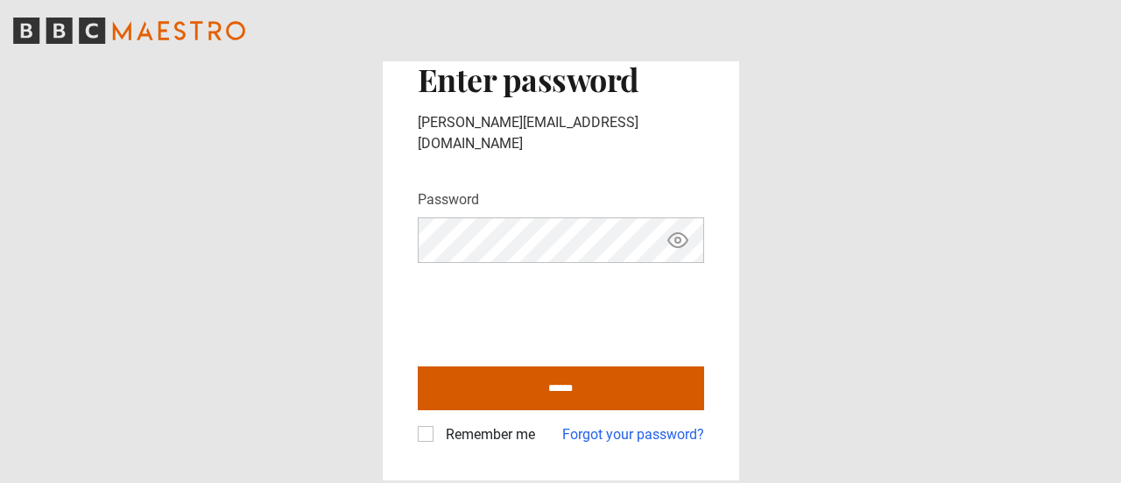
click at [544, 378] on input "******" at bounding box center [561, 388] width 286 height 44
type input "**********"
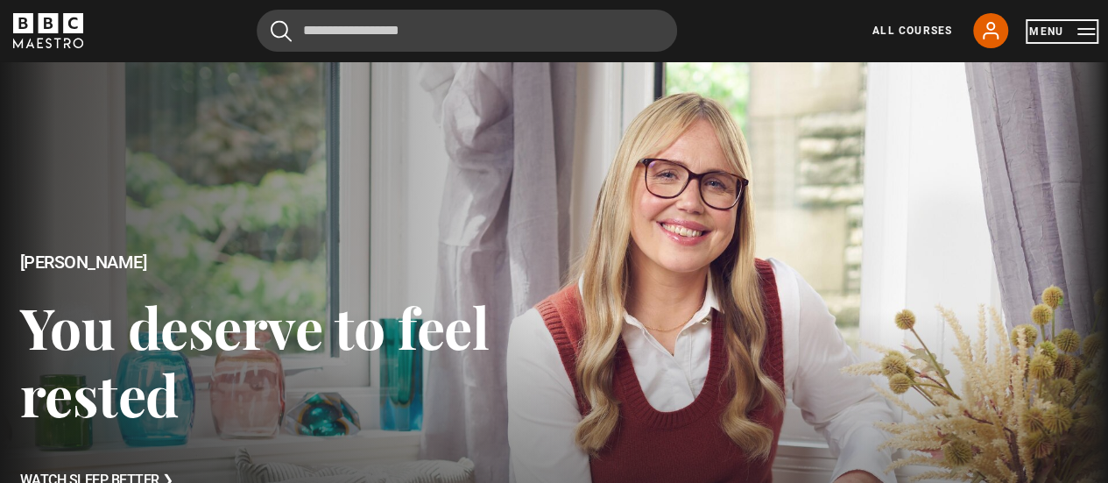
click at [1087, 32] on button "Menu" at bounding box center [1062, 32] width 66 height 18
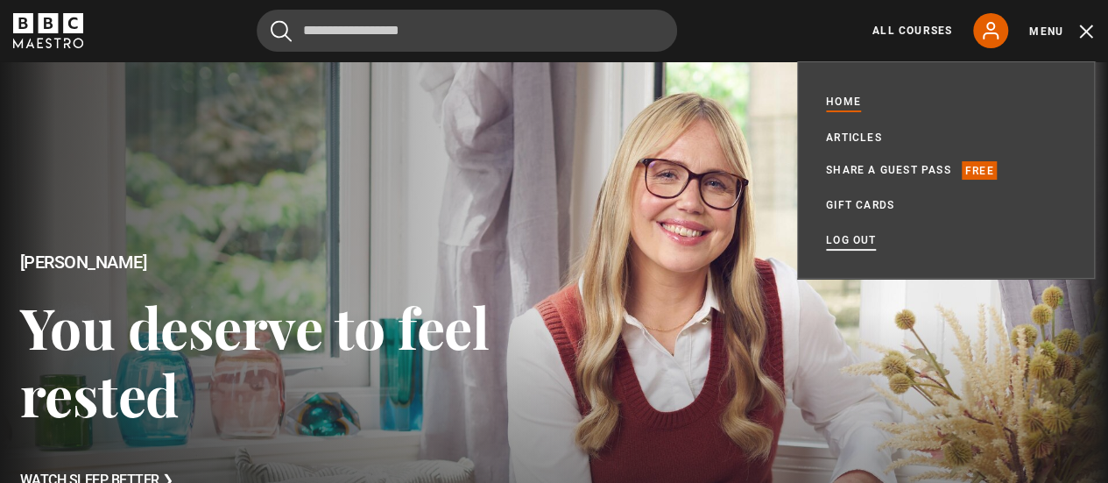
click at [859, 241] on link "Log out" at bounding box center [851, 240] width 50 height 18
